Goal: Information Seeking & Learning: Understand process/instructions

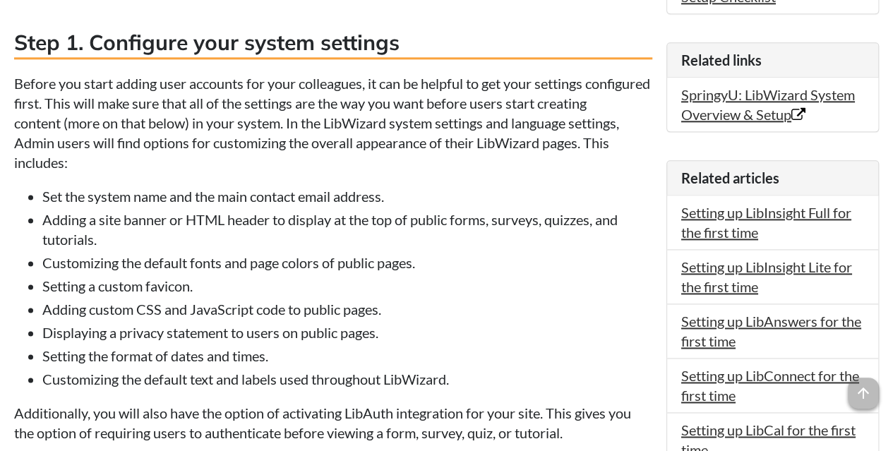
scroll to position [803, 0]
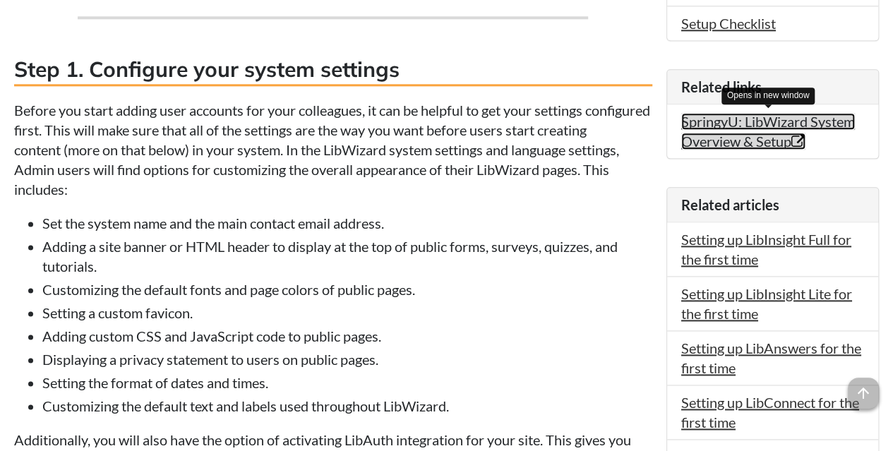
click at [759, 132] on link "SpringyU: LibWizard System Overview & Setup Opens in new window" at bounding box center [768, 131] width 174 height 37
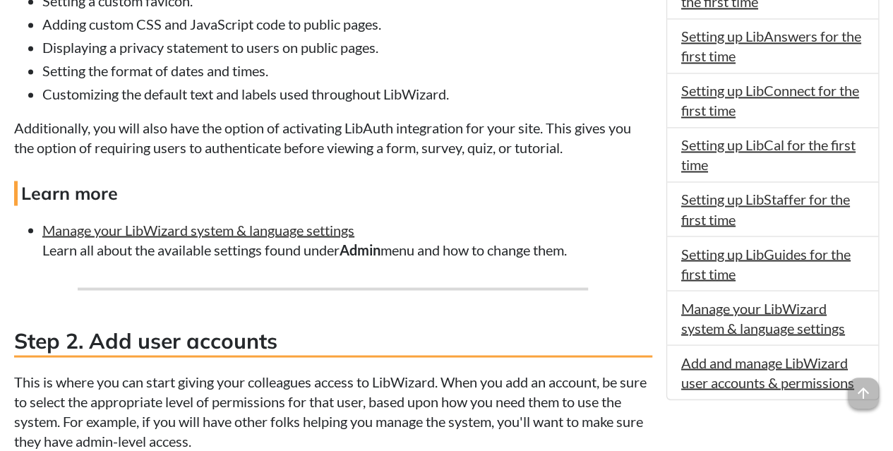
scroll to position [1129, 0]
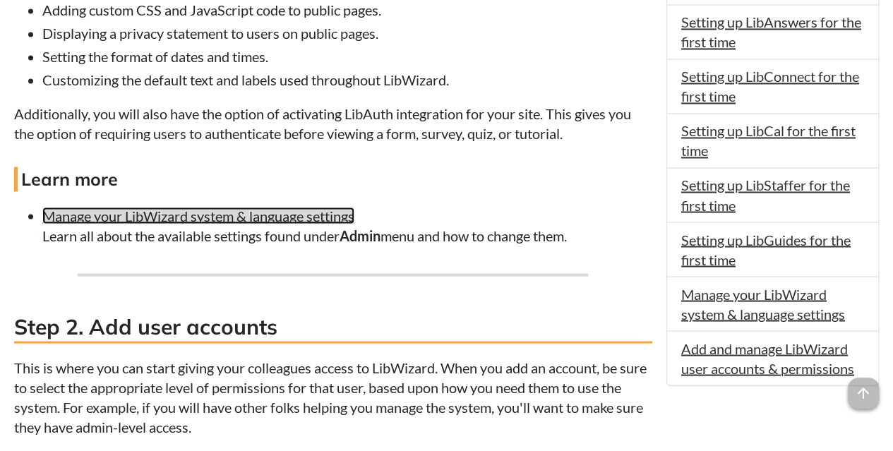
click at [213, 224] on link "Manage your LibWizard system & language settings" at bounding box center [198, 215] width 312 height 17
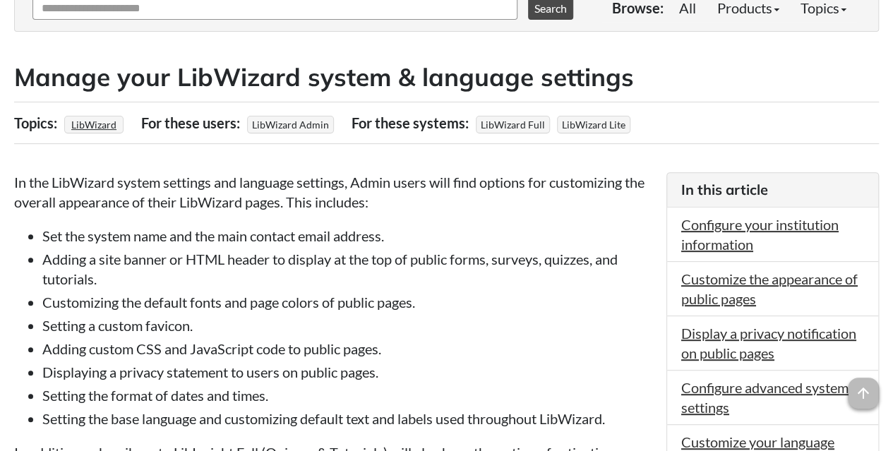
scroll to position [212, 0]
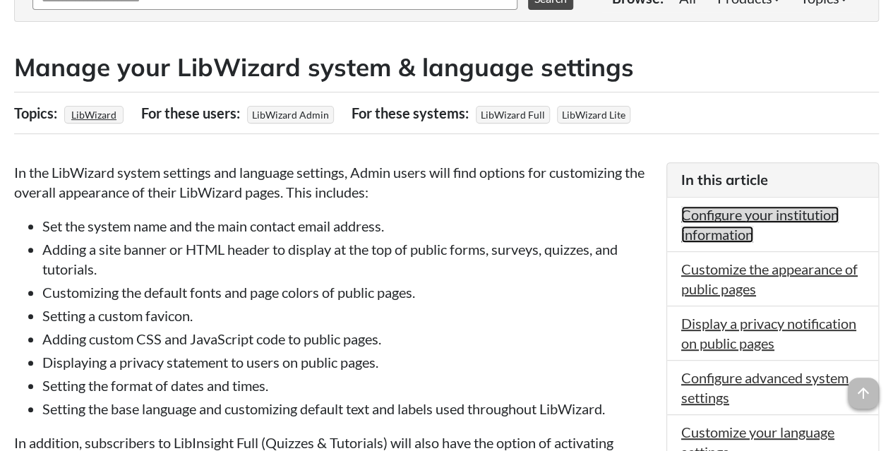
click at [735, 231] on link "Configure your institution information" at bounding box center [759, 224] width 157 height 37
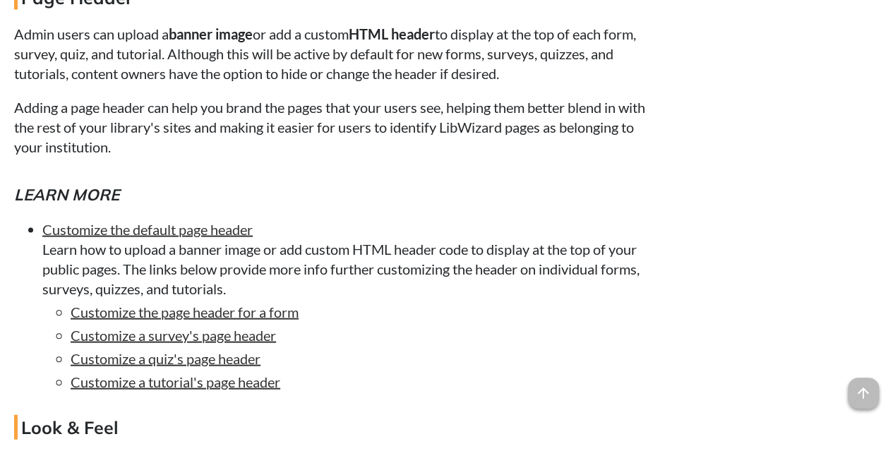
scroll to position [1407, 0]
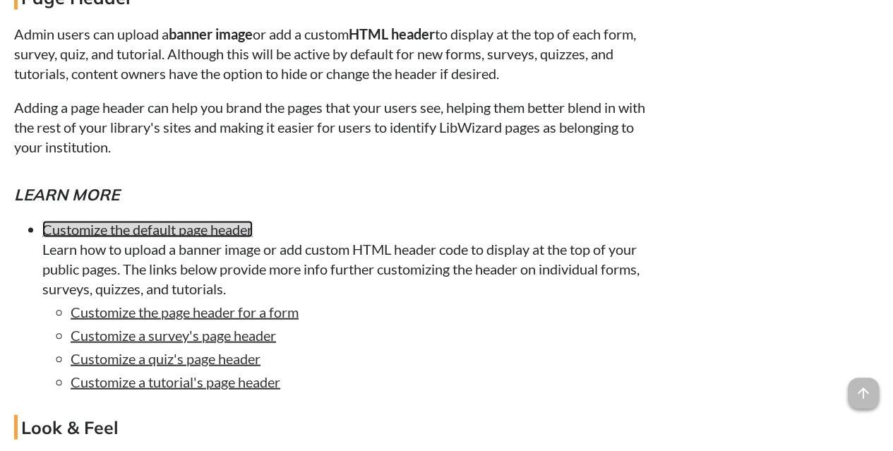
click at [198, 238] on link "Customize the default page header" at bounding box center [147, 229] width 210 height 17
